Goal: Complete application form: Complete application form

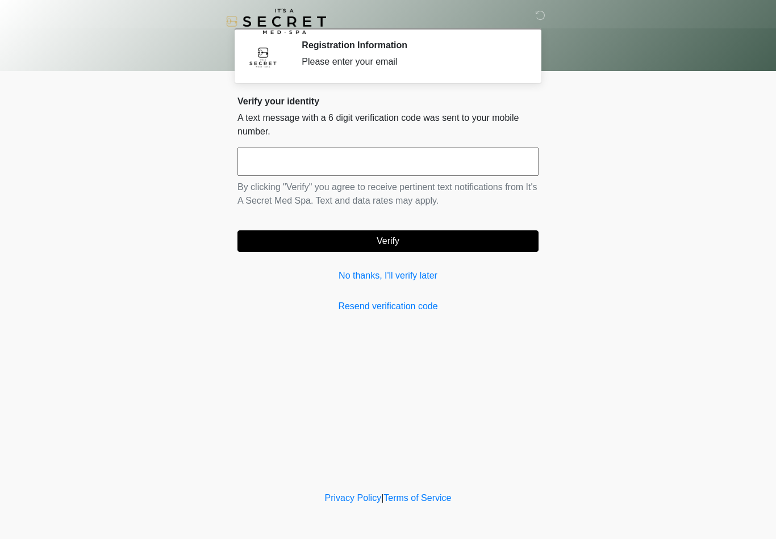
click at [462, 165] on input "text" at bounding box center [387, 162] width 301 height 28
type input "******"
click at [460, 234] on button "Verify" at bounding box center [387, 241] width 301 height 22
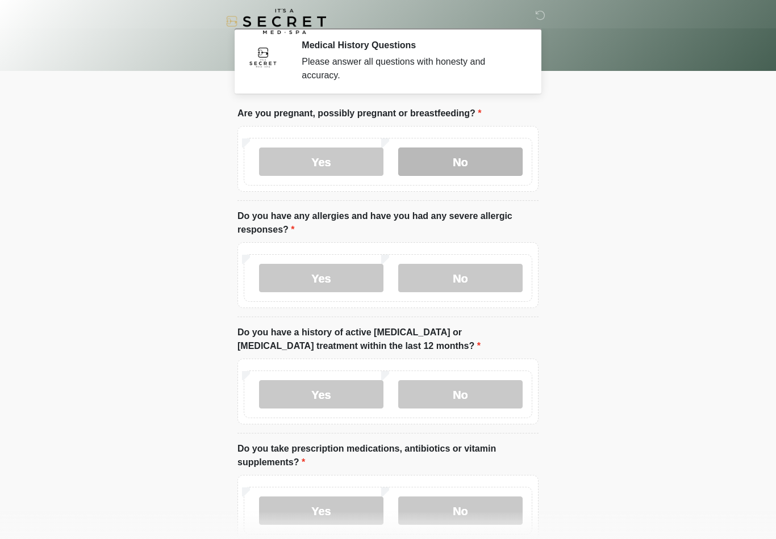
click at [493, 156] on label "No" at bounding box center [460, 162] width 124 height 28
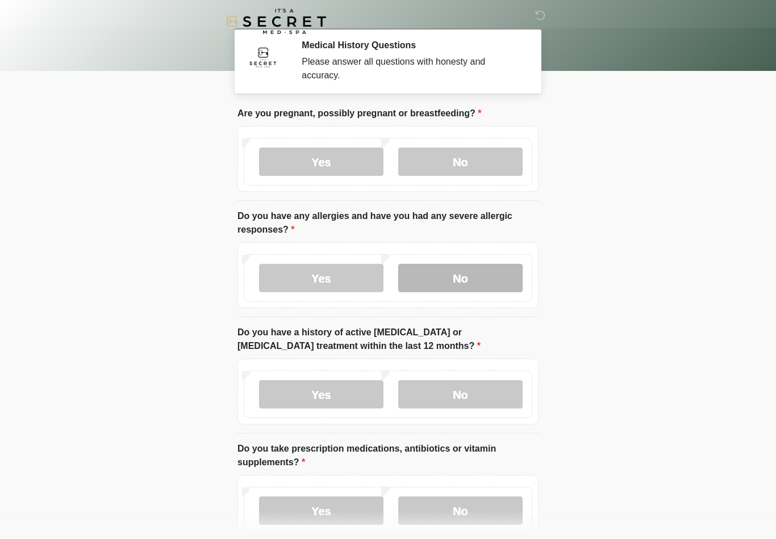
click at [468, 273] on label "No" at bounding box center [460, 278] width 124 height 28
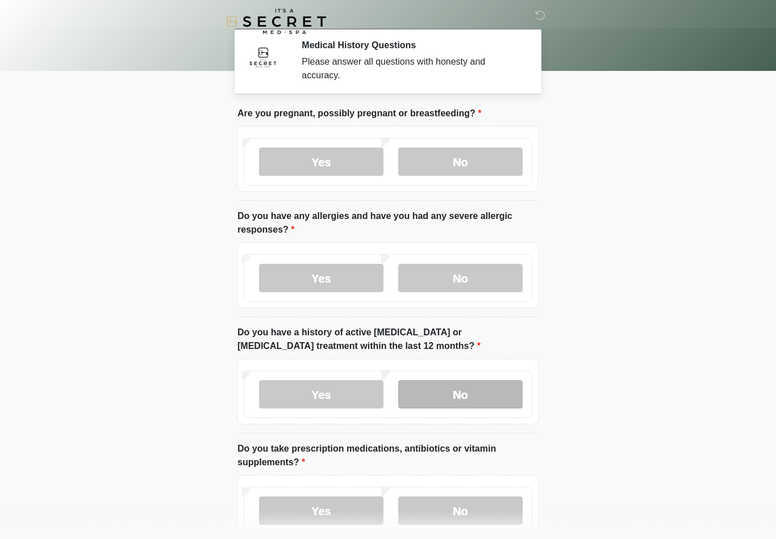
click at [487, 392] on label "No" at bounding box center [460, 394] width 124 height 28
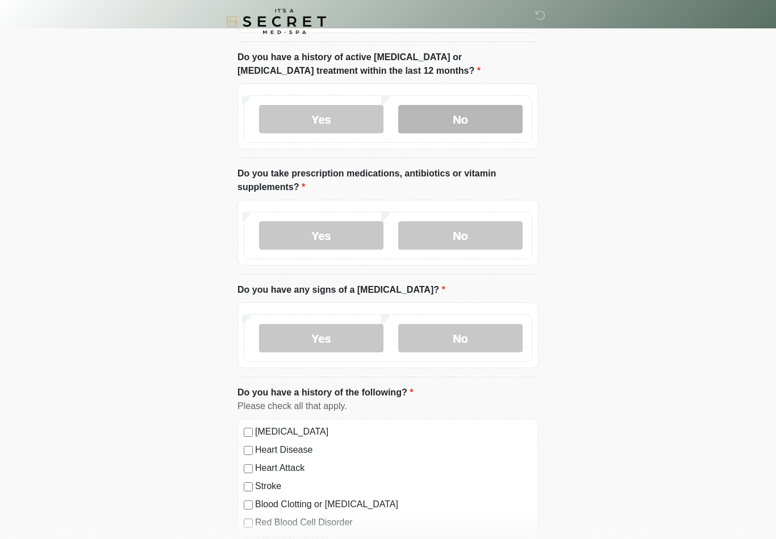
scroll to position [295, 0]
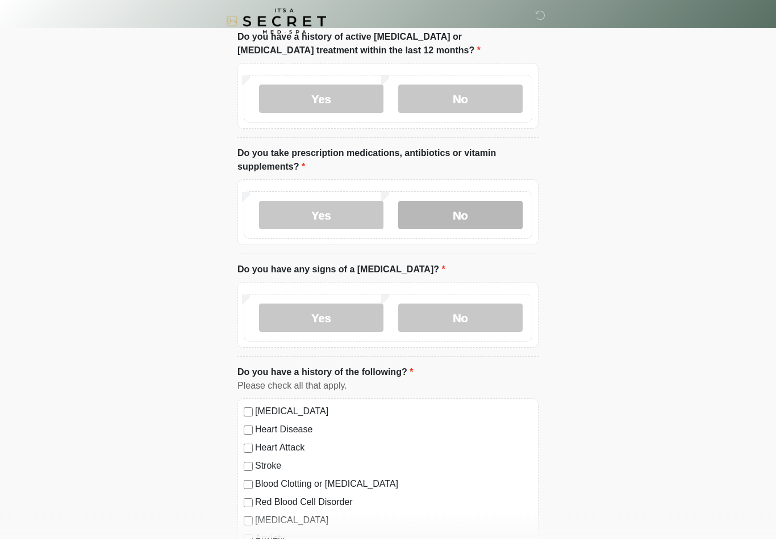
click at [475, 211] on label "No" at bounding box center [460, 216] width 124 height 28
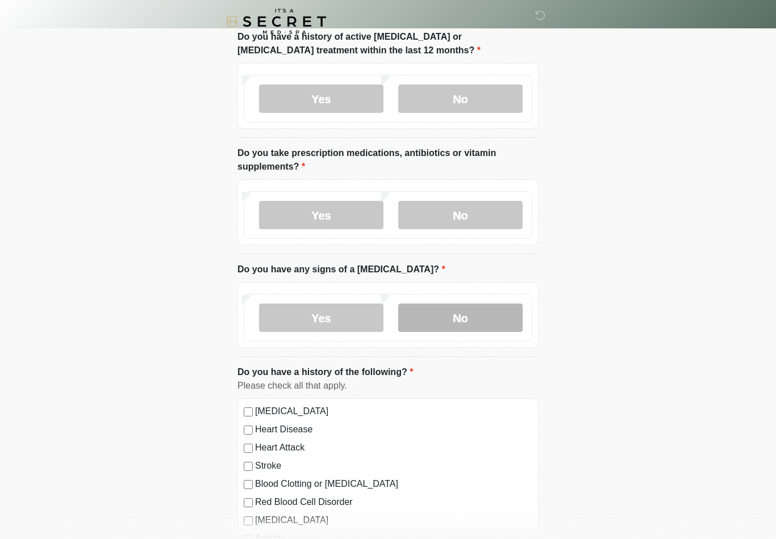
click at [477, 311] on label "No" at bounding box center [460, 318] width 124 height 28
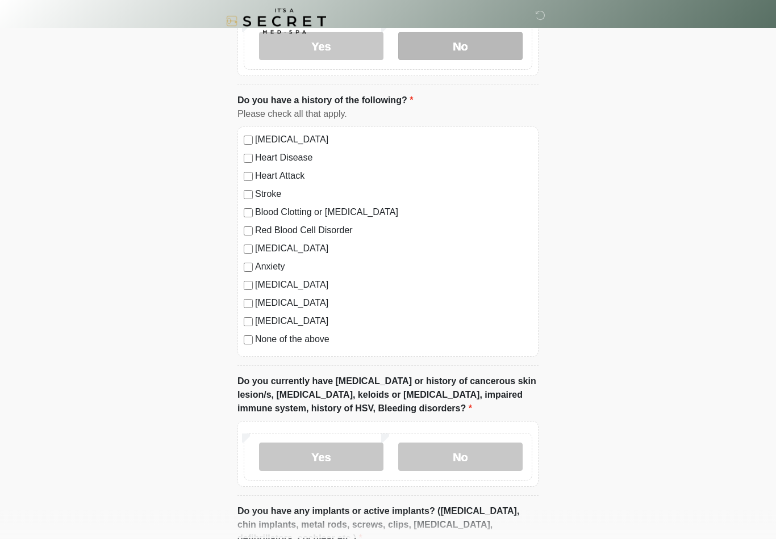
scroll to position [568, 0]
click at [278, 264] on label "Anxiety" at bounding box center [393, 267] width 277 height 14
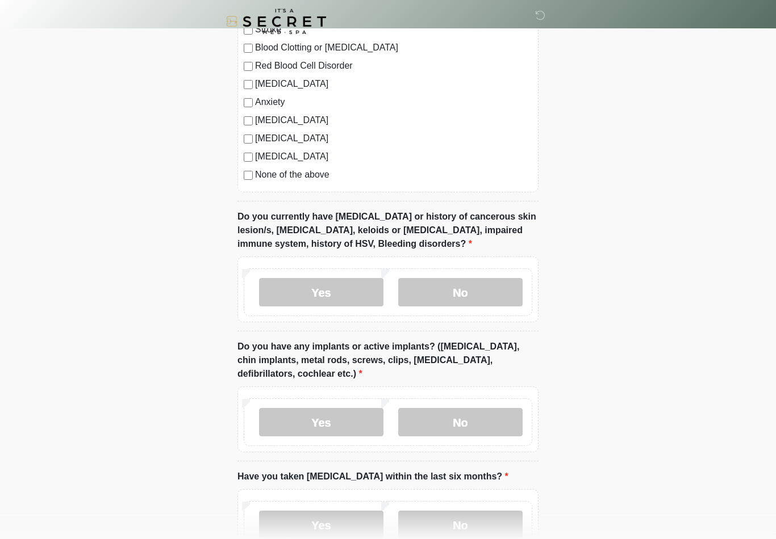
scroll to position [736, 0]
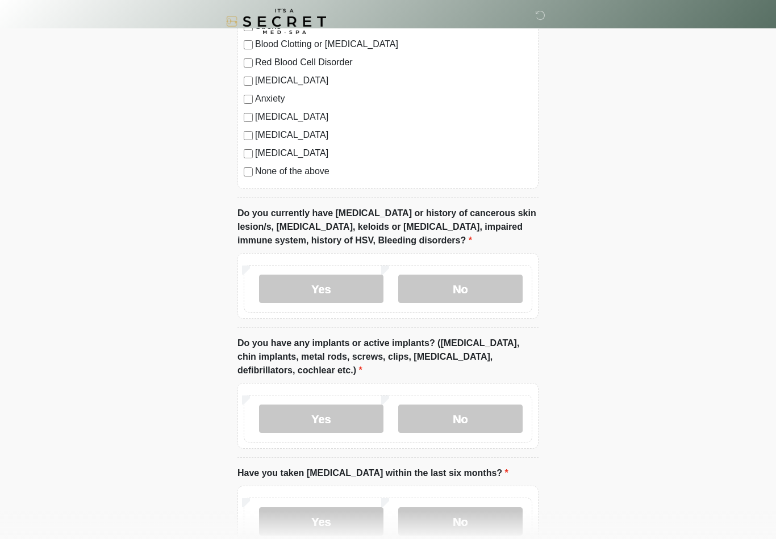
click at [279, 100] on label "Anxiety" at bounding box center [393, 99] width 277 height 14
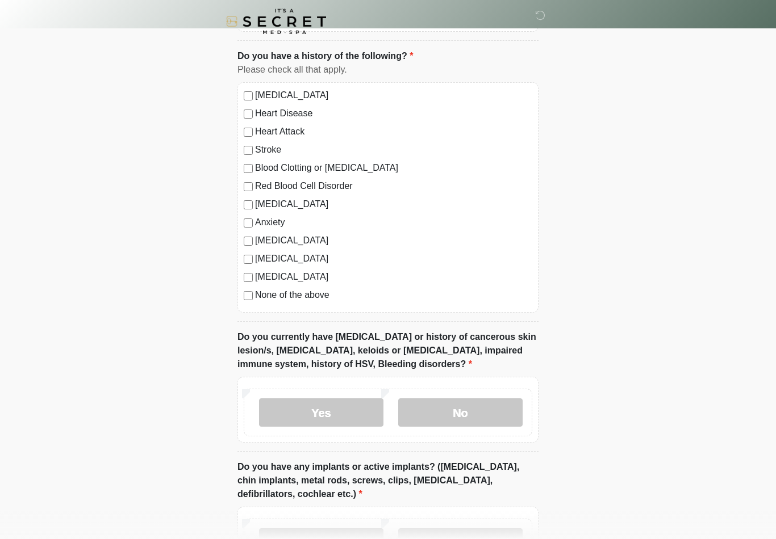
click at [318, 296] on label "None of the above" at bounding box center [393, 295] width 277 height 14
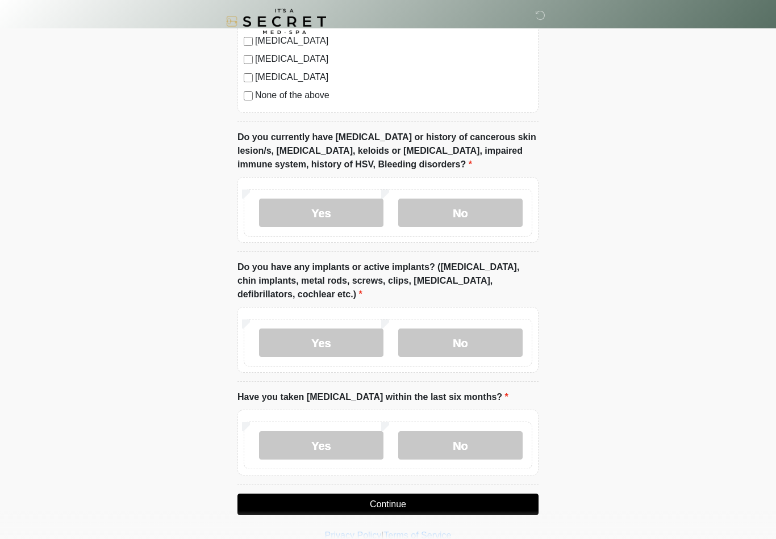
scroll to position [817, 0]
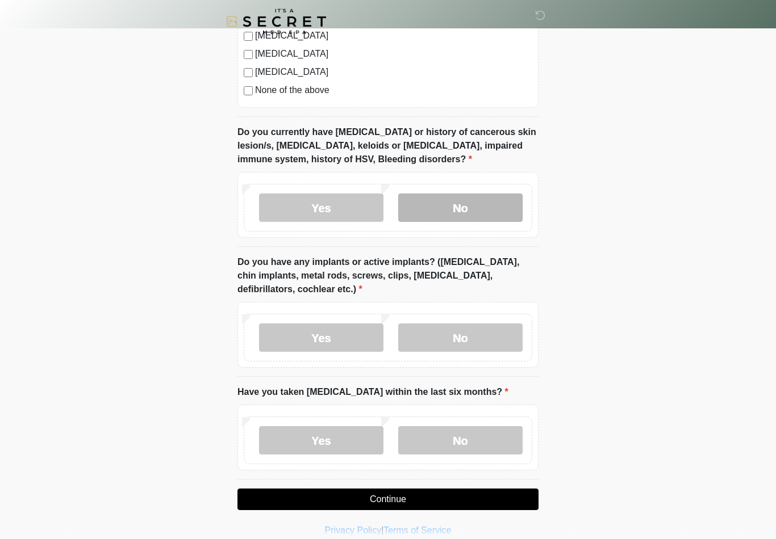
click at [465, 202] on label "No" at bounding box center [460, 208] width 124 height 28
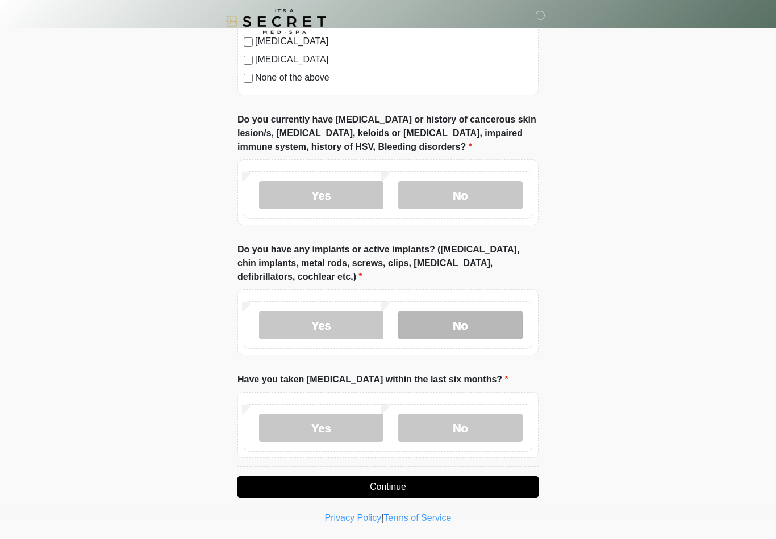
click at [467, 325] on label "No" at bounding box center [460, 325] width 124 height 28
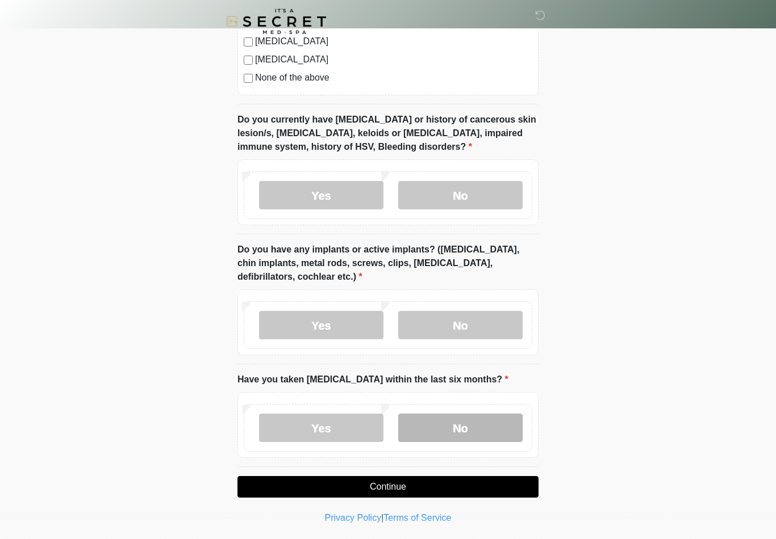
click at [479, 429] on label "No" at bounding box center [460, 428] width 124 height 28
click at [467, 487] on button "Continue" at bounding box center [387, 487] width 301 height 22
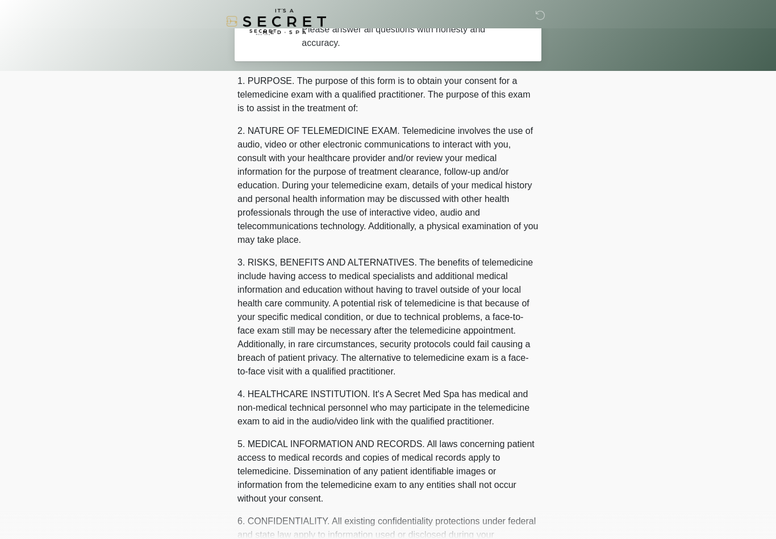
scroll to position [0, 0]
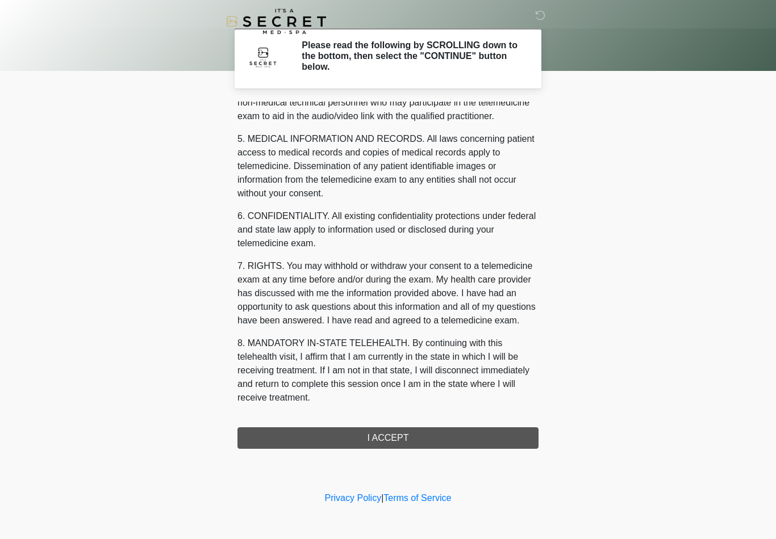
click at [412, 447] on div "1. PURPOSE. The purpose of this form is to obtain your consent for a telemedici…" at bounding box center [387, 275] width 301 height 347
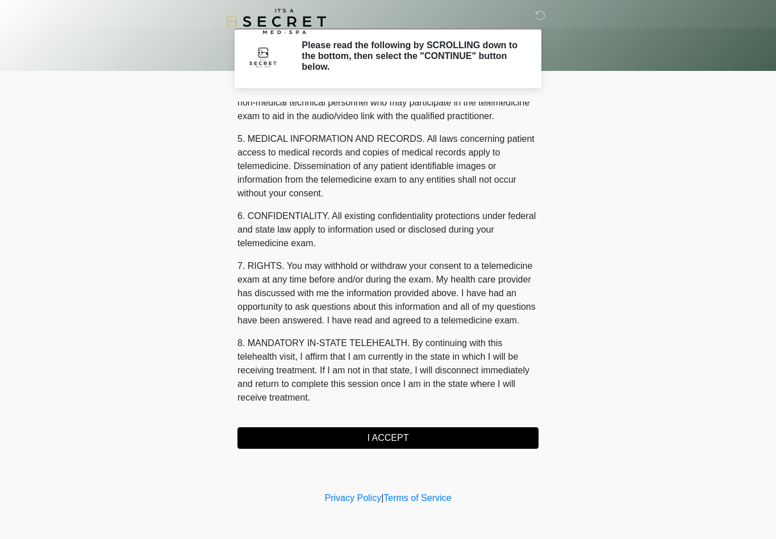
click at [509, 438] on button "I ACCEPT" at bounding box center [387, 438] width 301 height 22
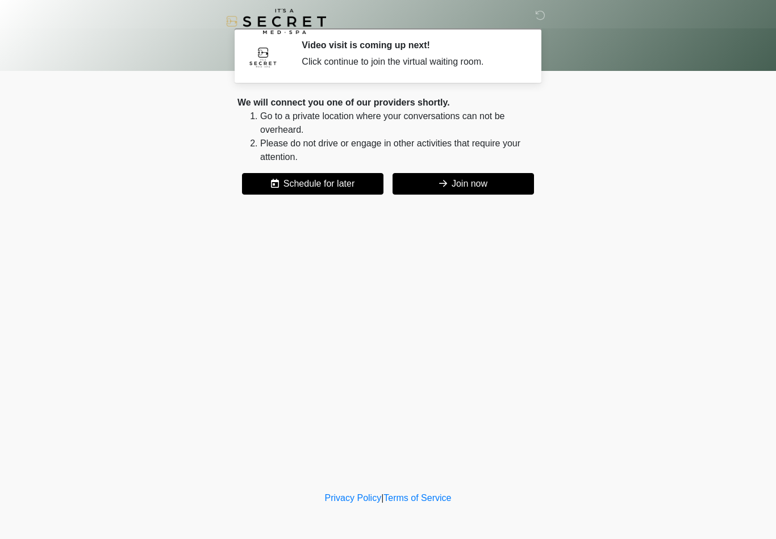
click at [436, 185] on button "Join now" at bounding box center [462, 184] width 141 height 22
